Goal: Navigation & Orientation: Find specific page/section

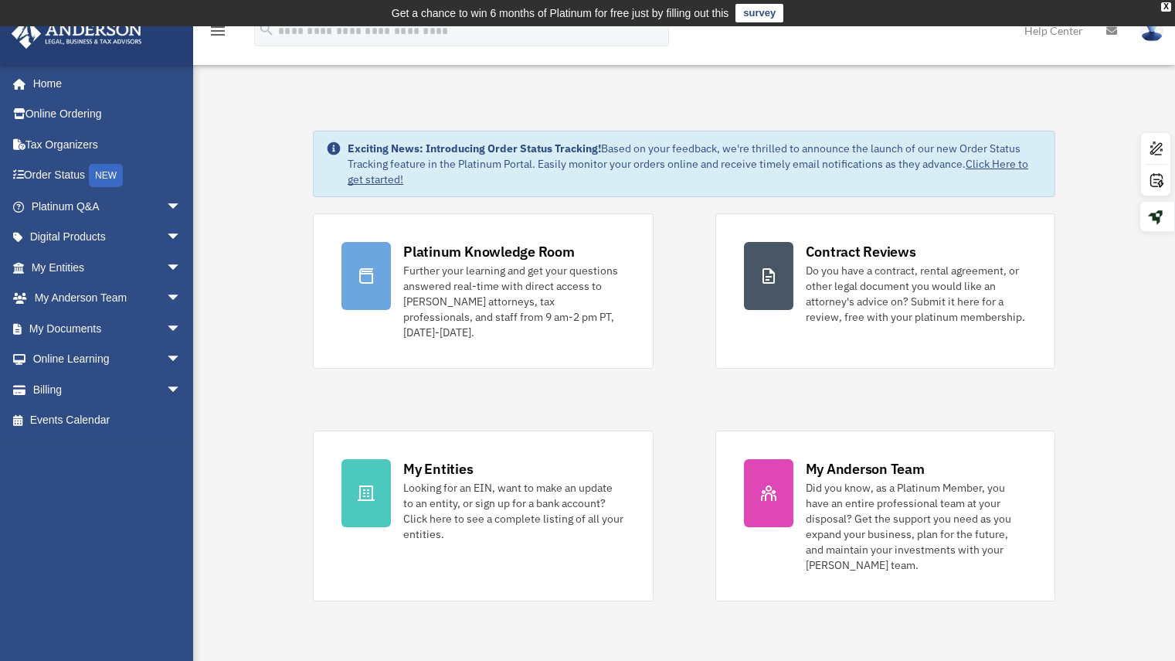
click at [665, 294] on div "Platinum Knowledge Room Further your learning and get your questions answered r…" at bounding box center [684, 407] width 743 height 388
click at [166, 268] on span "arrow_drop_down" at bounding box center [181, 268] width 31 height 32
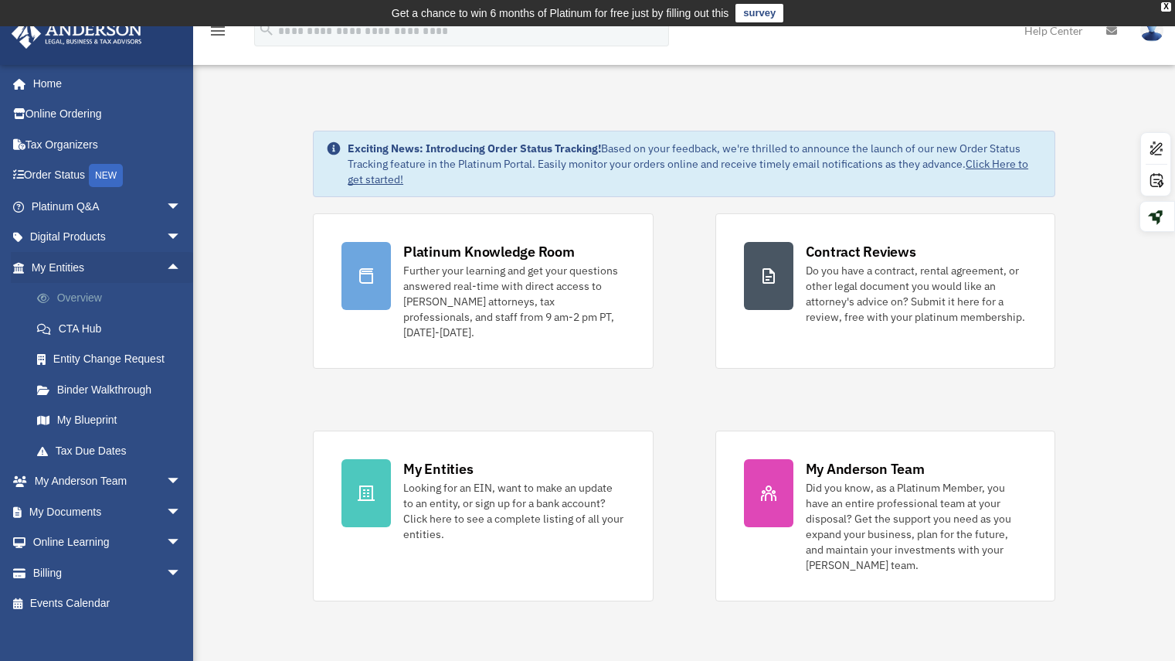
click at [107, 293] on link "Overview" at bounding box center [113, 298] width 183 height 31
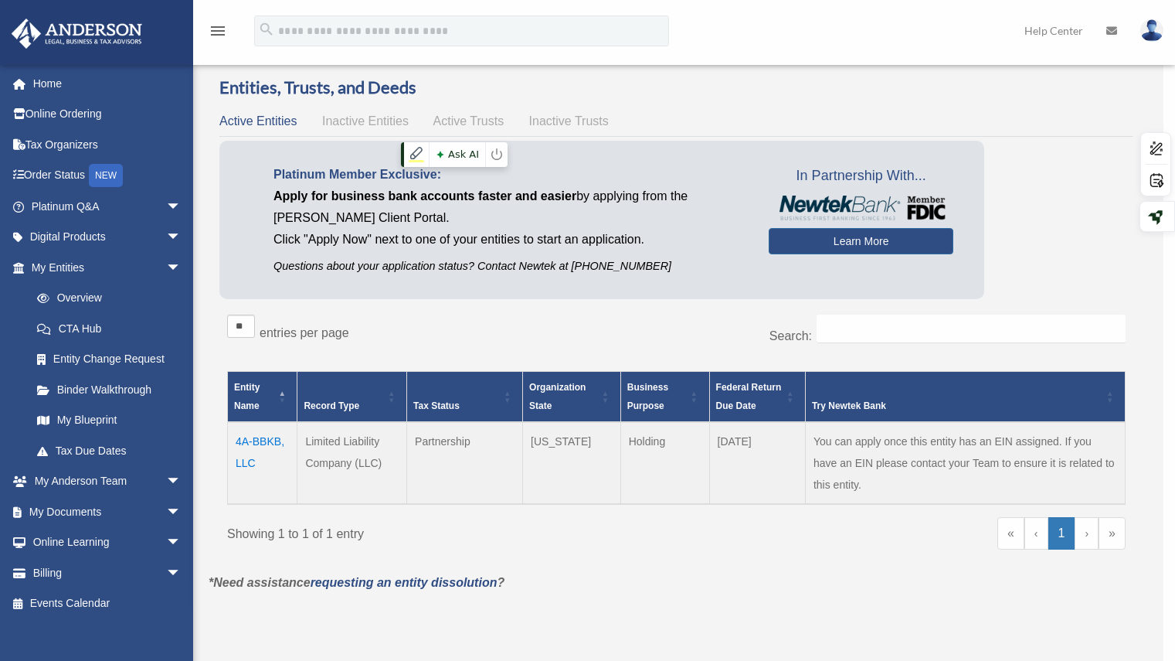
scroll to position [5495, 0]
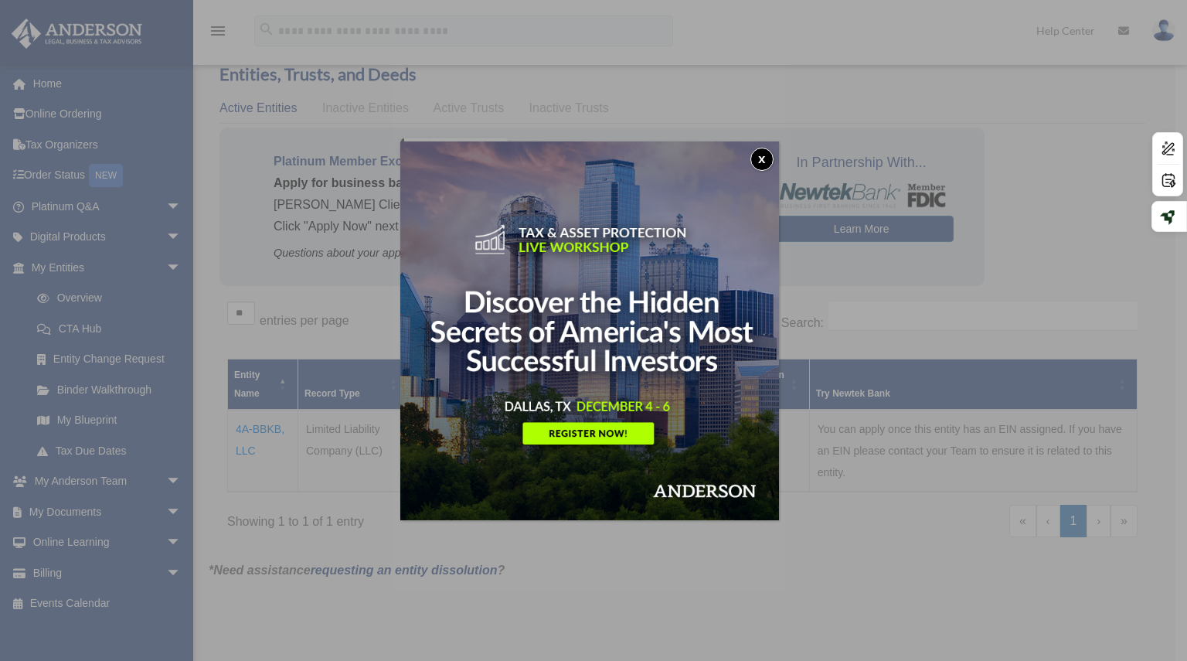
click at [603, 435] on img at bounding box center [589, 330] width 379 height 379
click at [763, 161] on button "x" at bounding box center [761, 159] width 23 height 23
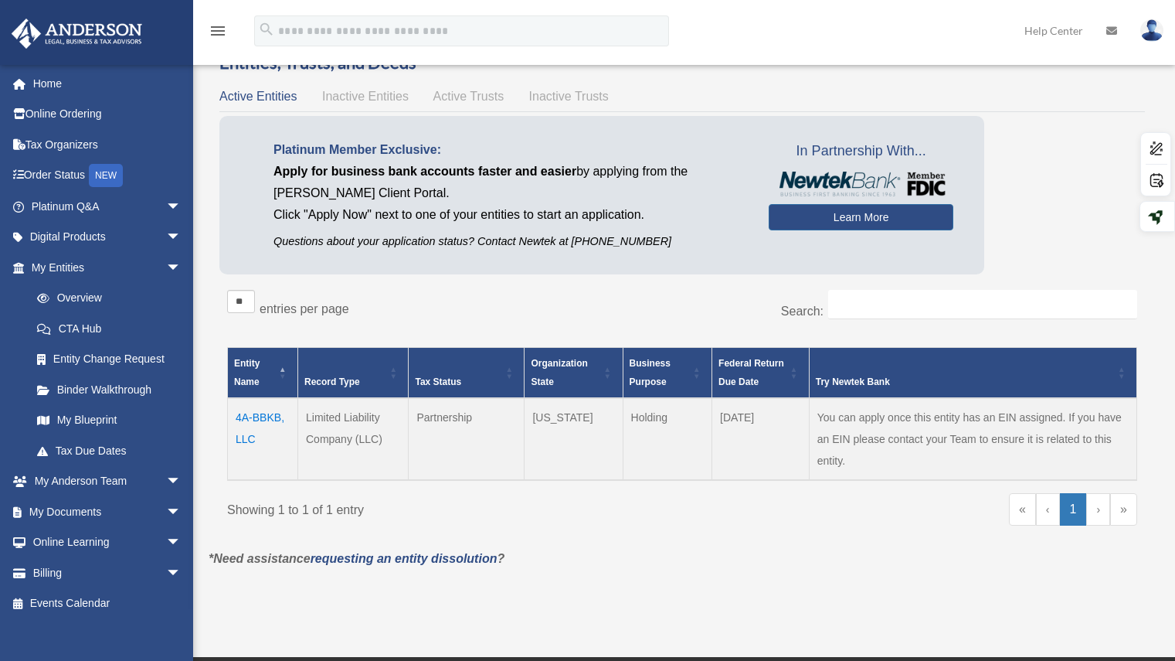
scroll to position [0, 0]
